Goal: Task Accomplishment & Management: Use online tool/utility

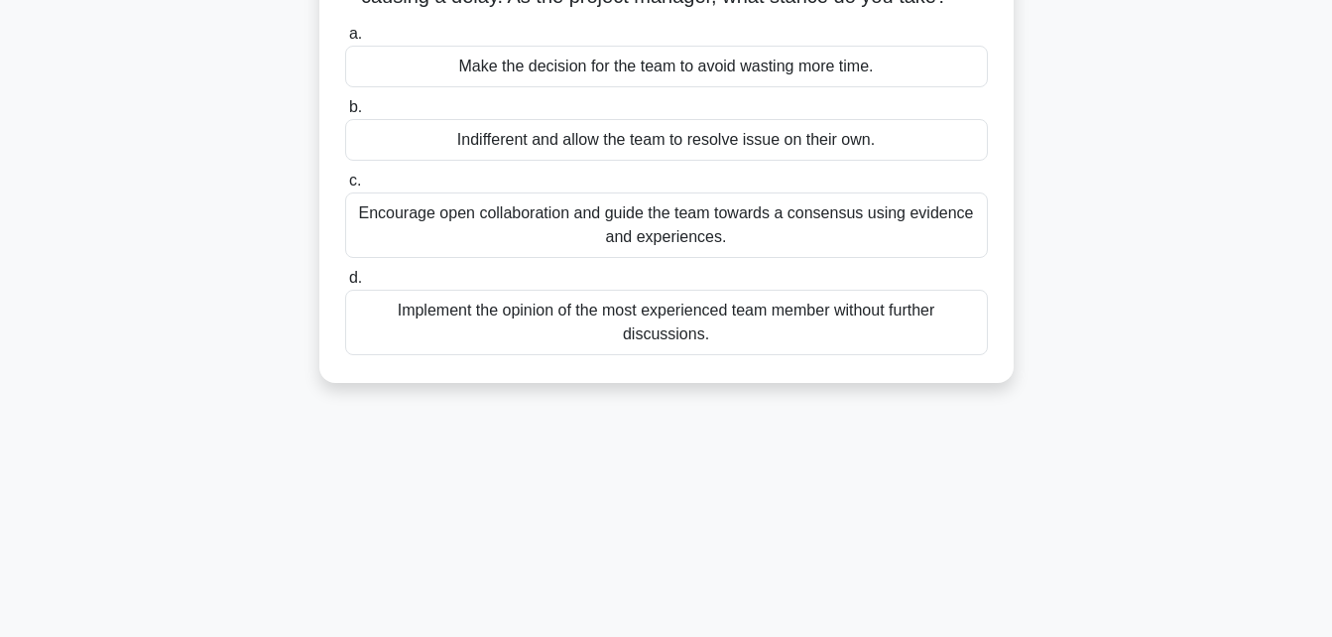
scroll to position [198, 0]
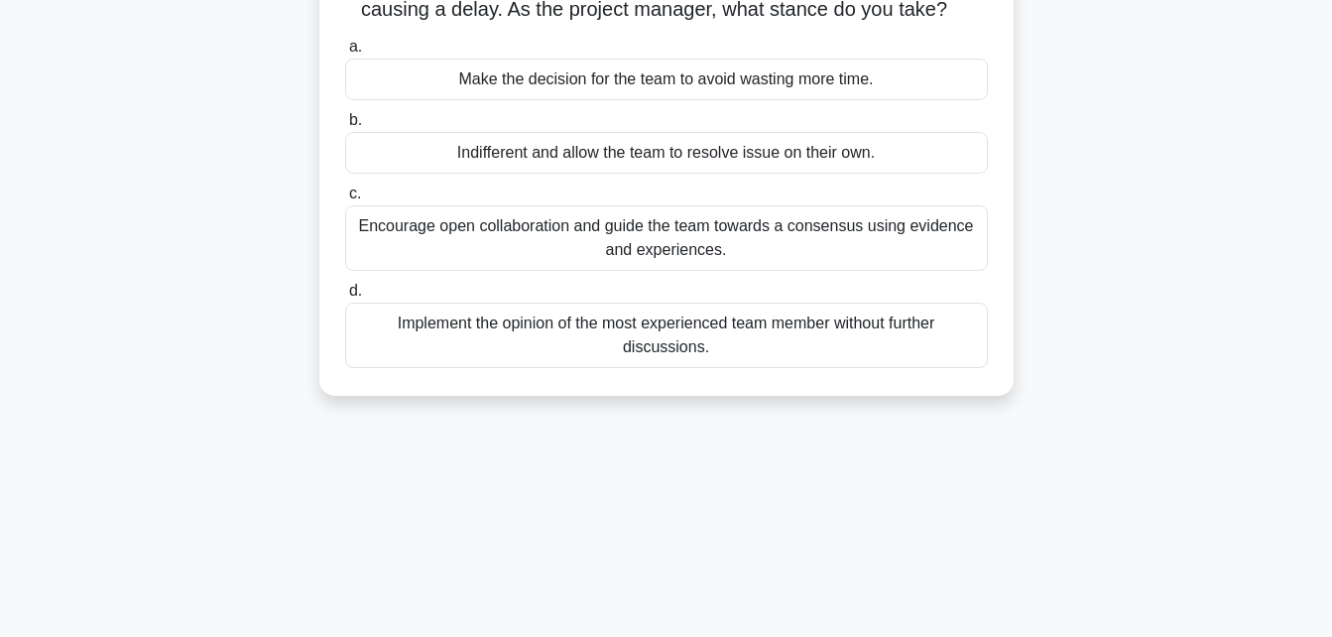
drag, startPoint x: 665, startPoint y: 235, endPoint x: 672, endPoint y: 328, distance: 93.5
click at [672, 328] on div "a. Make the decision for the team to avoid wasting more time. b. Indifferent an…" at bounding box center [666, 201] width 667 height 341
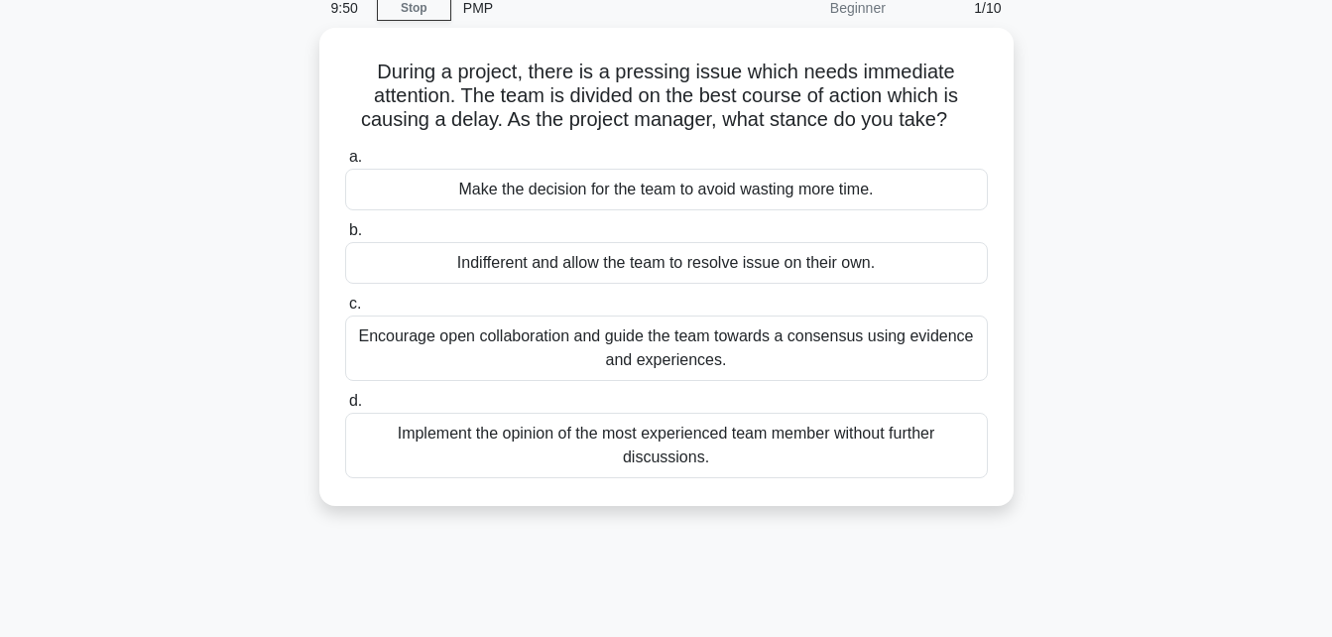
scroll to position [0, 0]
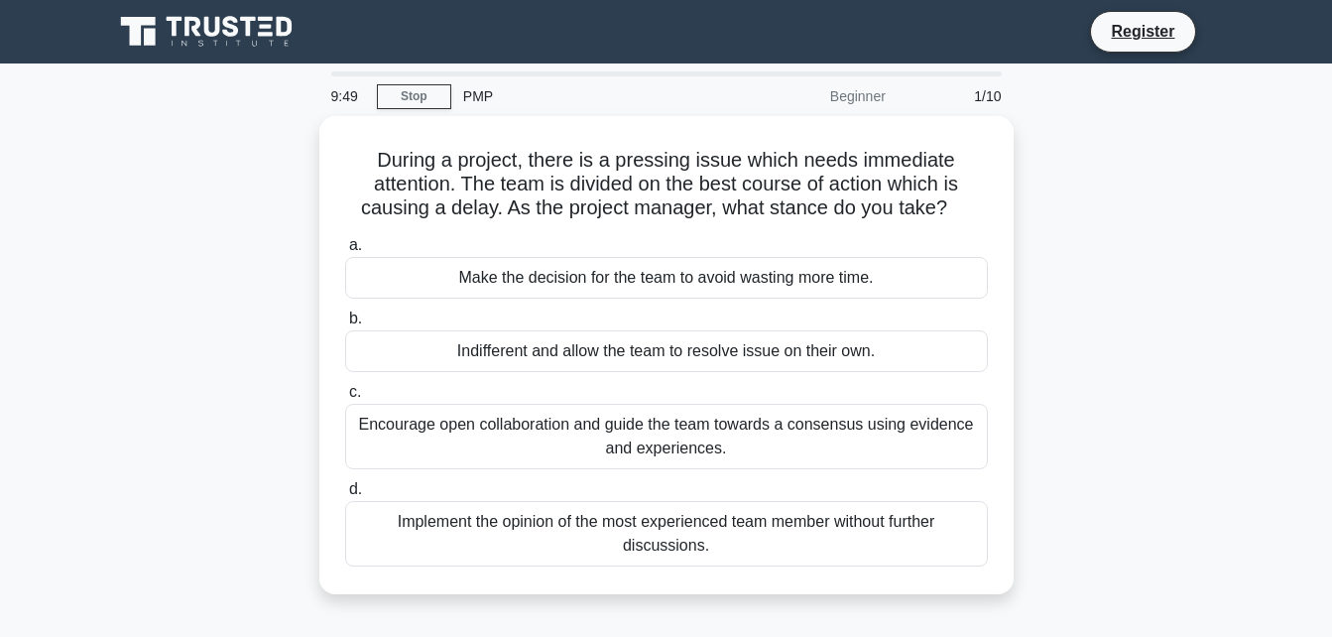
click at [632, 288] on div "Make the decision for the team to avoid wasting more time." at bounding box center [666, 278] width 643 height 42
click at [345, 252] on input "a. Make the decision for the team to avoid wasting more time." at bounding box center [345, 245] width 0 height 13
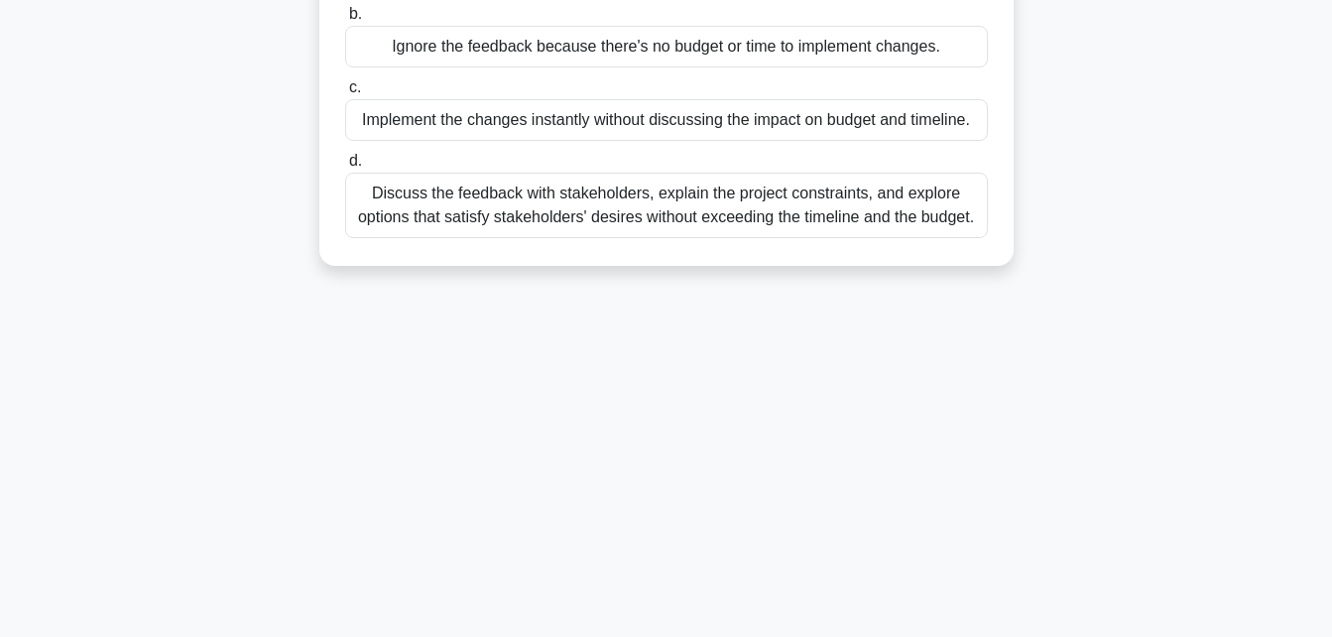
scroll to position [435, 0]
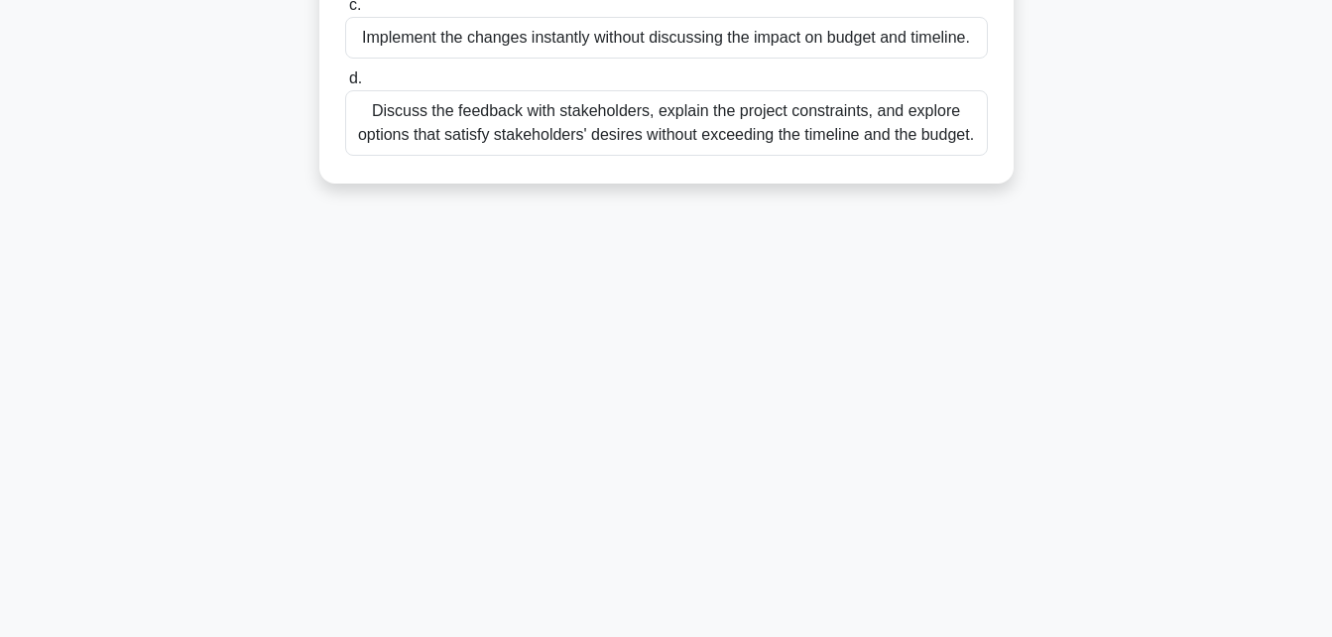
drag, startPoint x: 359, startPoint y: 74, endPoint x: 367, endPoint y: 129, distance: 55.1
click at [359, 78] on span "d." at bounding box center [355, 77] width 13 height 17
click at [345, 78] on input "d. Discuss the feedback with stakeholders, explain the project constraints, and…" at bounding box center [345, 78] width 0 height 13
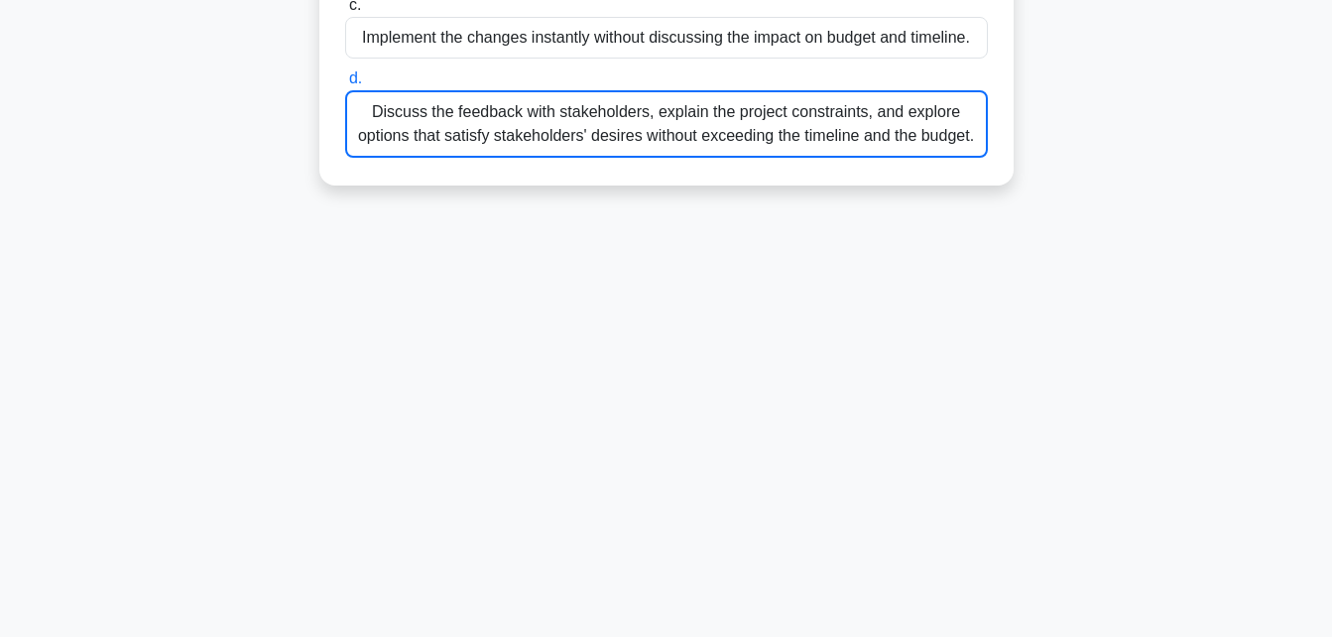
click at [367, 129] on div "Discuss the feedback with stakeholders, explain the project constraints, and ex…" at bounding box center [666, 123] width 643 height 67
click at [345, 85] on input "d. Discuss the feedback with stakeholders, explain the project constraints, and…" at bounding box center [345, 78] width 0 height 13
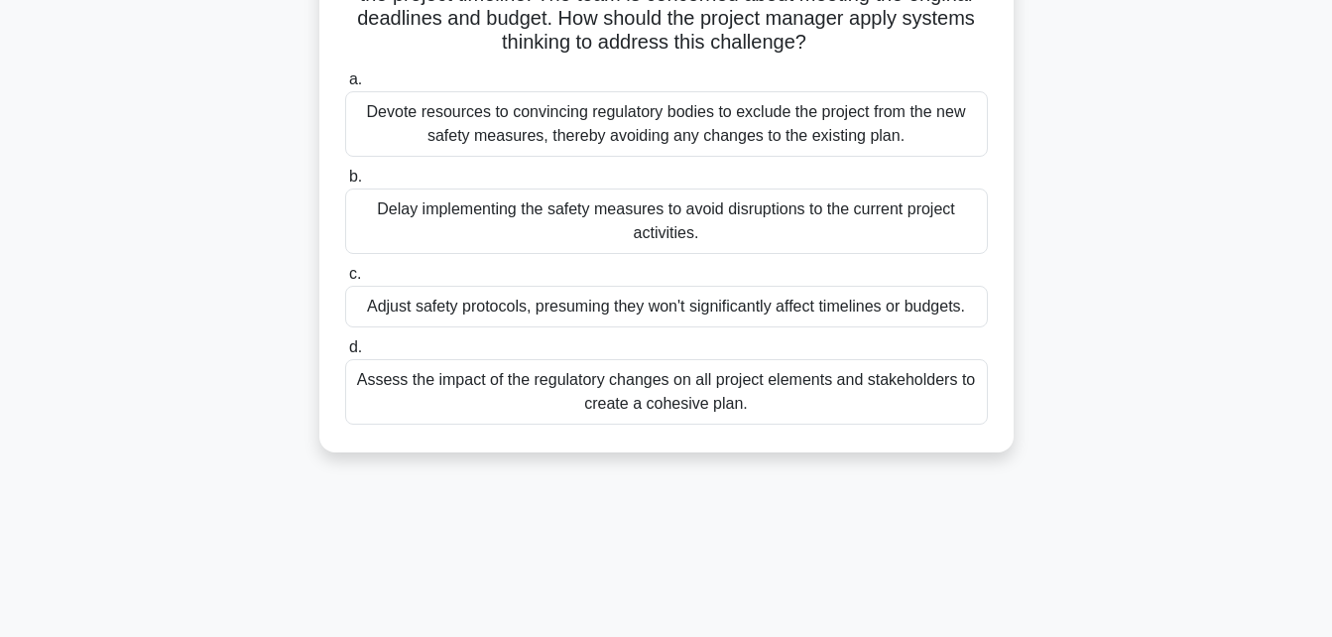
scroll to position [397, 0]
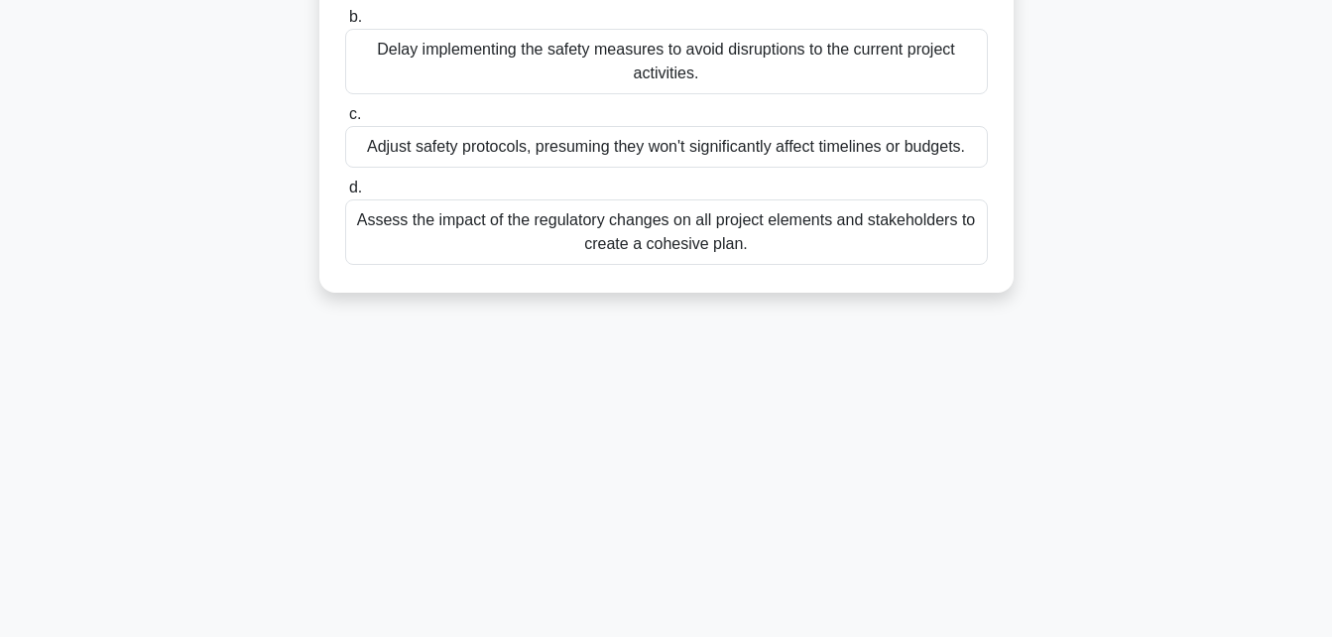
click at [583, 226] on div "Assess the impact of the regulatory changes on all project elements and stakeho…" at bounding box center [666, 231] width 643 height 65
click at [345, 194] on input "d. Assess the impact of the regulatory changes on all project elements and stak…" at bounding box center [345, 188] width 0 height 13
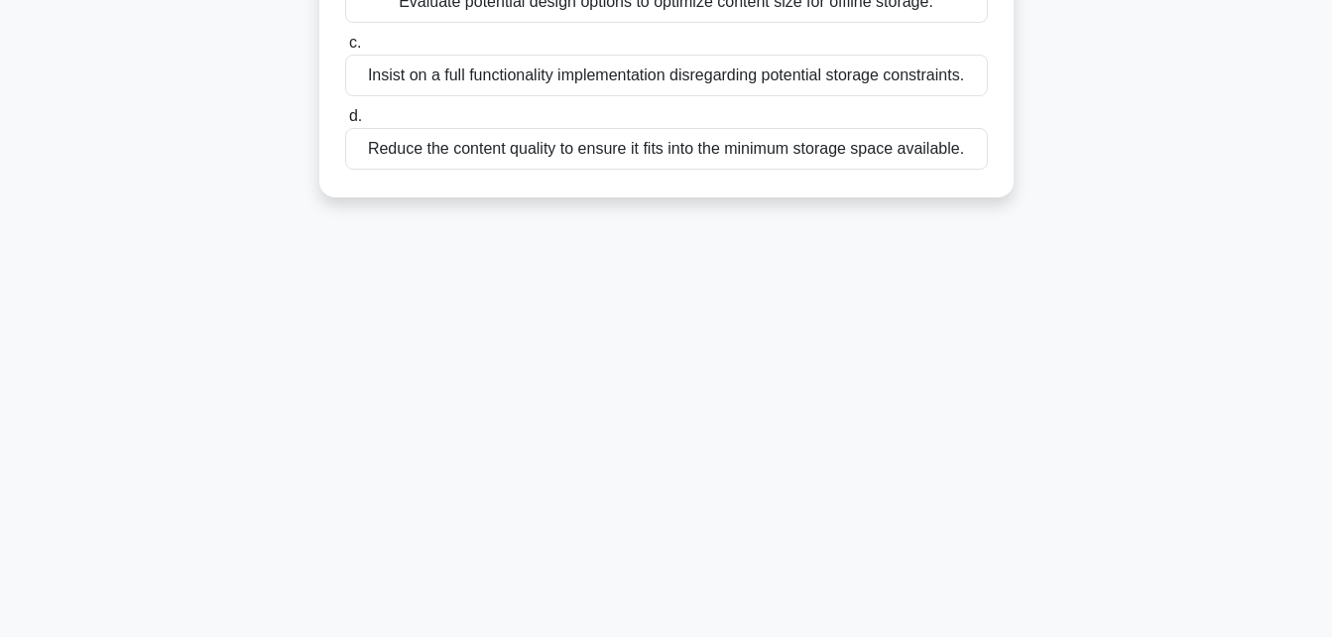
scroll to position [132, 0]
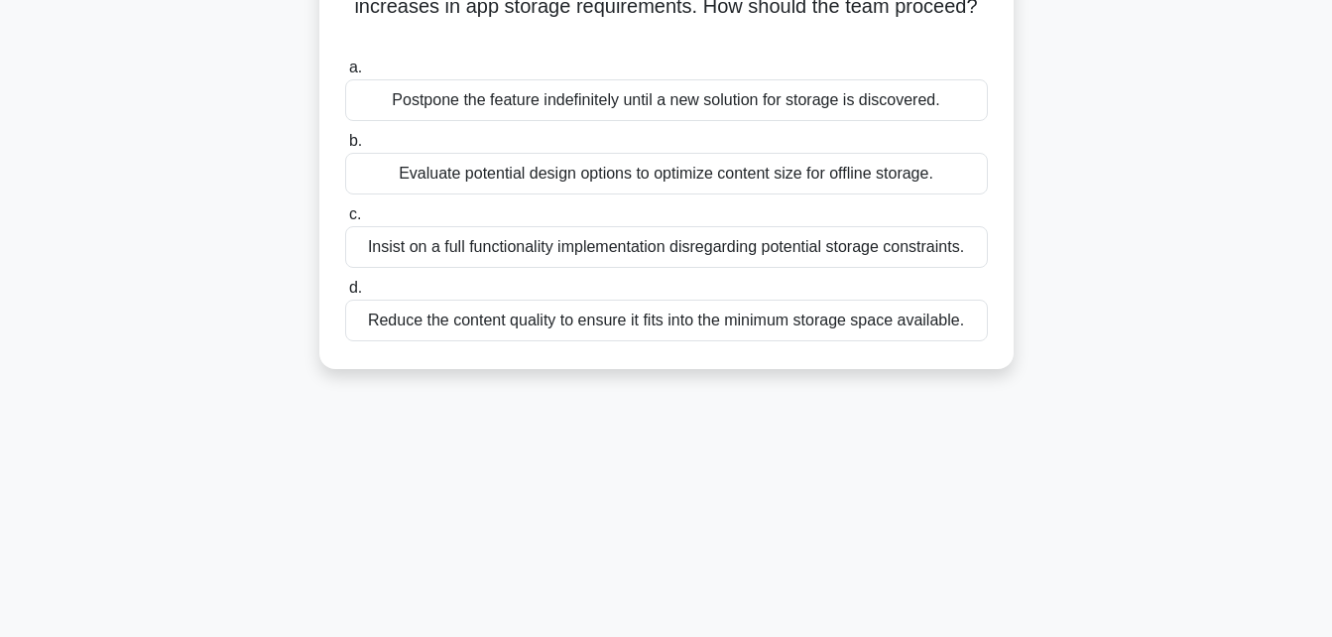
click at [590, 140] on div "a. Postpone the feature indefinitely until a new solution for storage is discov…" at bounding box center [666, 199] width 667 height 294
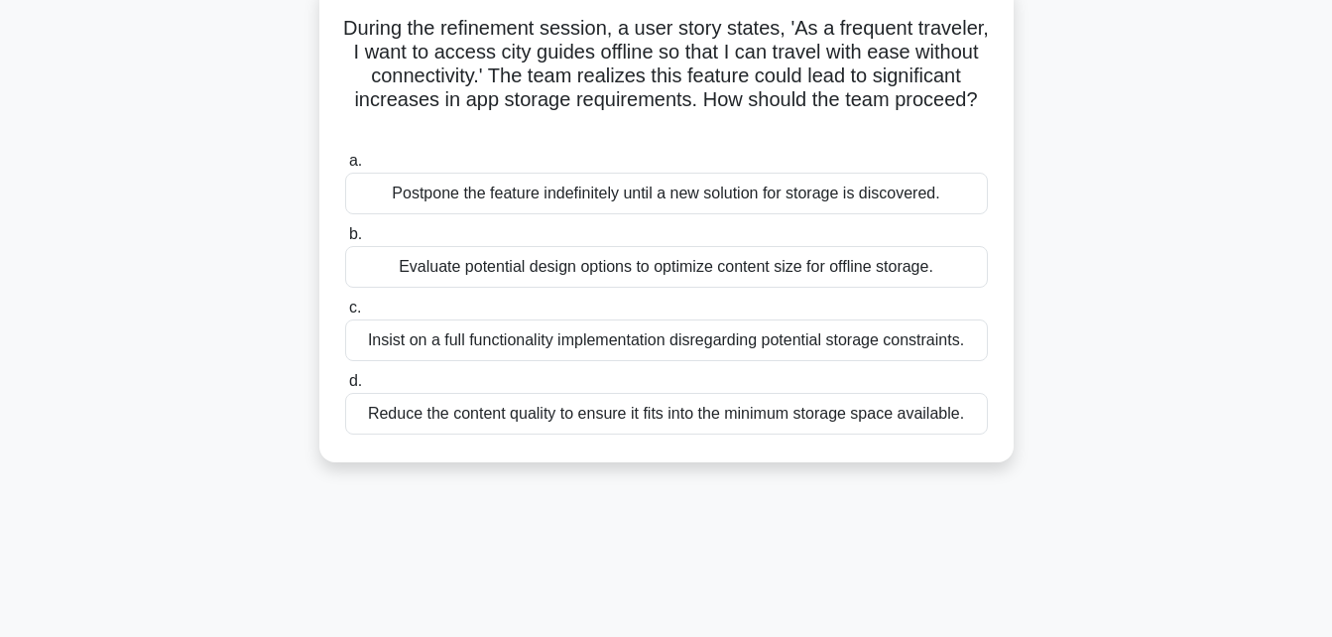
scroll to position [0, 0]
